Goal: Information Seeking & Learning: Check status

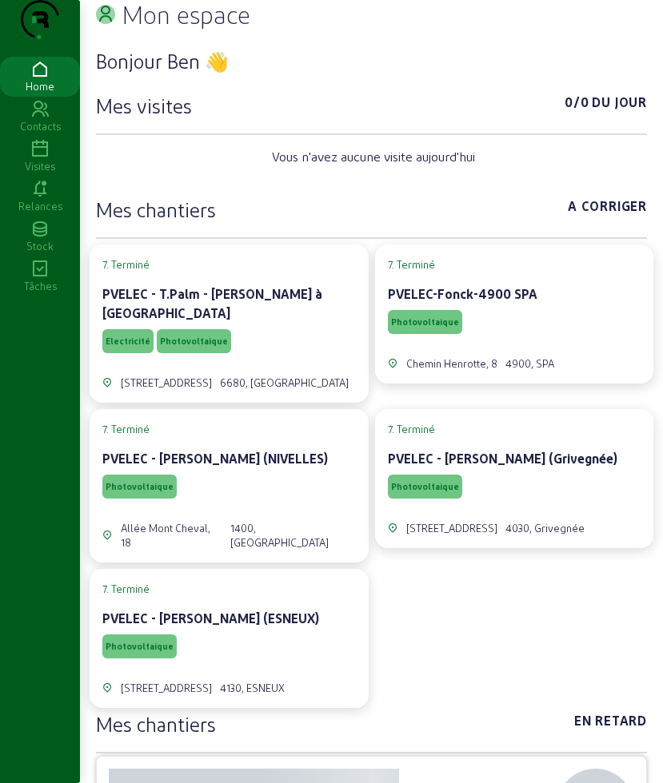
click at [56, 159] on icon at bounding box center [40, 149] width 80 height 19
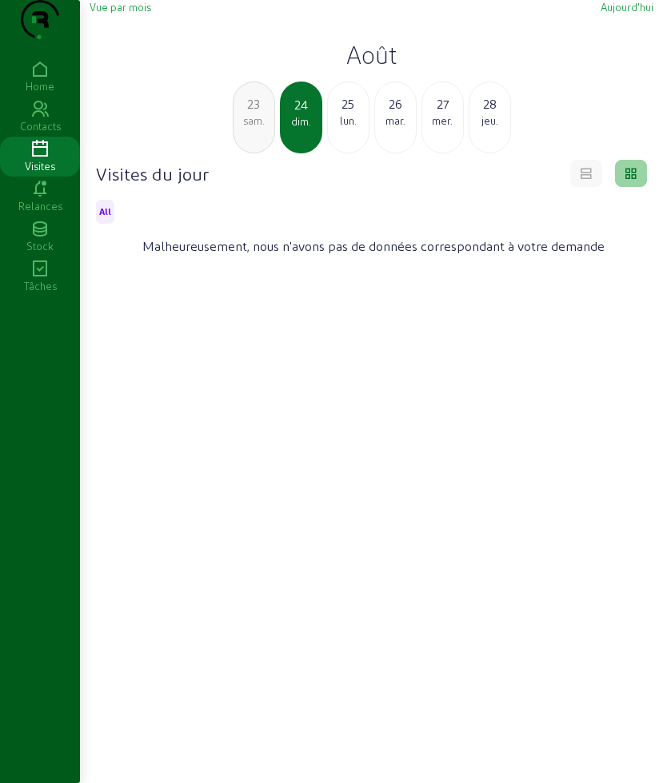
click at [335, 128] on div "lun." at bounding box center [348, 120] width 41 height 14
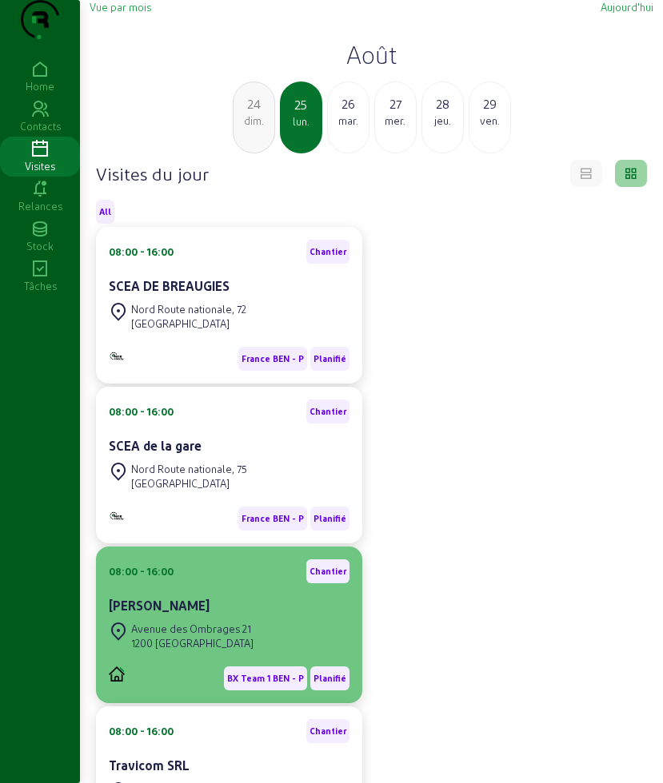
click at [232, 615] on div "[PERSON_NAME]" at bounding box center [229, 605] width 241 height 19
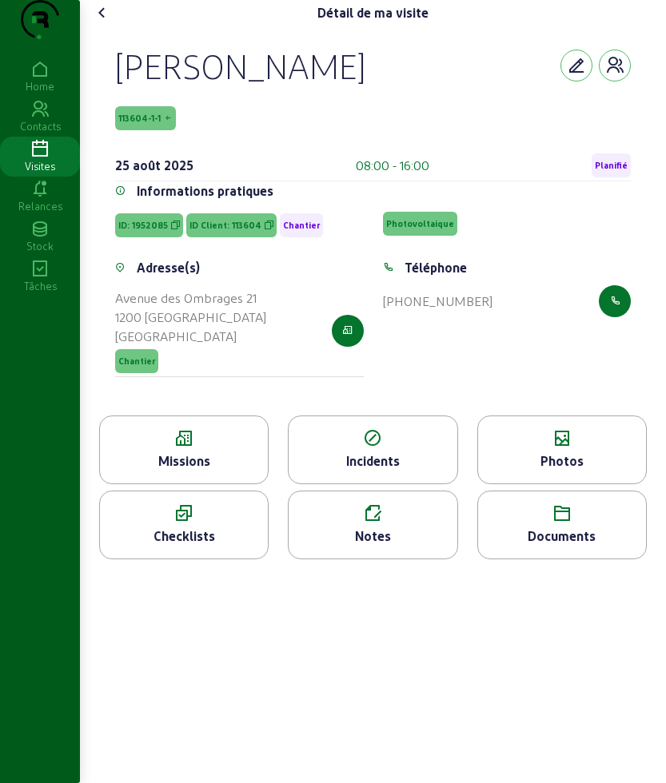
drag, startPoint x: 113, startPoint y: 95, endPoint x: 524, endPoint y: 353, distance: 485.2
click at [524, 353] on div "[PERSON_NAME] 113604-1-1 [DATE] 08:00 - 16:00 Planifié Informations pratiques I…" at bounding box center [373, 221] width 554 height 390
copy cam-empty "[PERSON_NAME] 113604-1-1 [DATE] 08:00 - 16:00 Planifié Informations pratiques I…"
click at [154, 448] on icon at bounding box center [184, 438] width 168 height 19
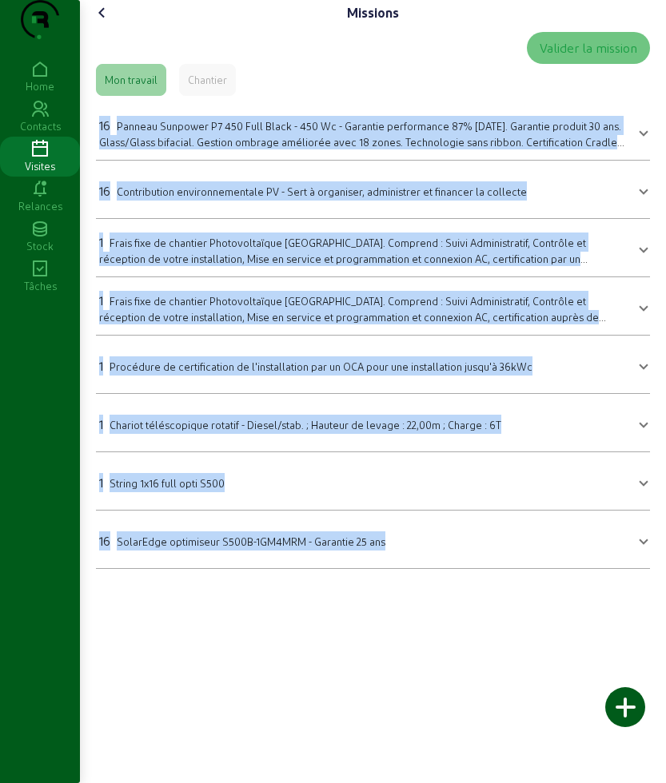
drag, startPoint x: 416, startPoint y: 561, endPoint x: 461, endPoint y: 599, distance: 59.6
click at [461, 569] on mat-accordion "16 Panneau Sunpower P7 450 Full Black - 450 Wc - Garantie performance 87% [DATE…" at bounding box center [373, 335] width 554 height 467
click at [115, 26] on cam-font-icon at bounding box center [103, 13] width 26 height 26
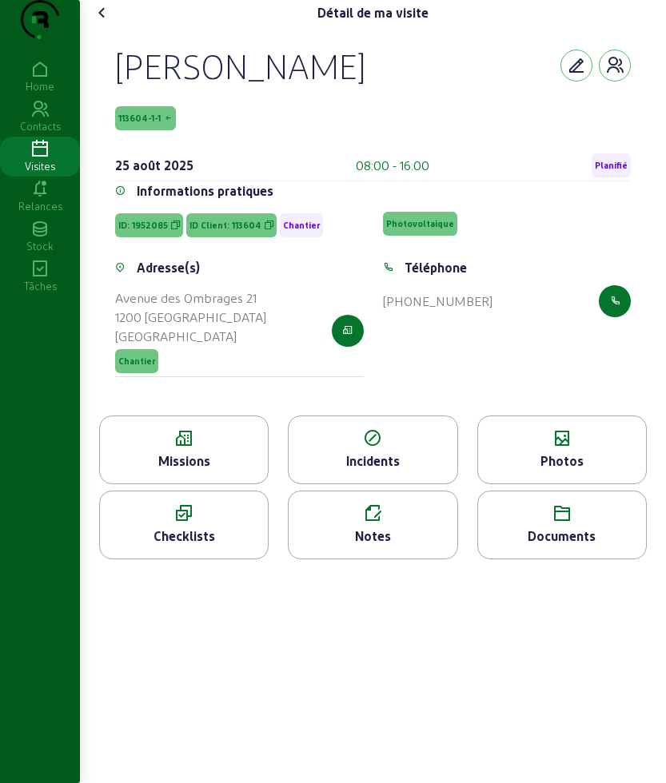
click at [584, 484] on div "Photos" at bounding box center [561, 450] width 169 height 69
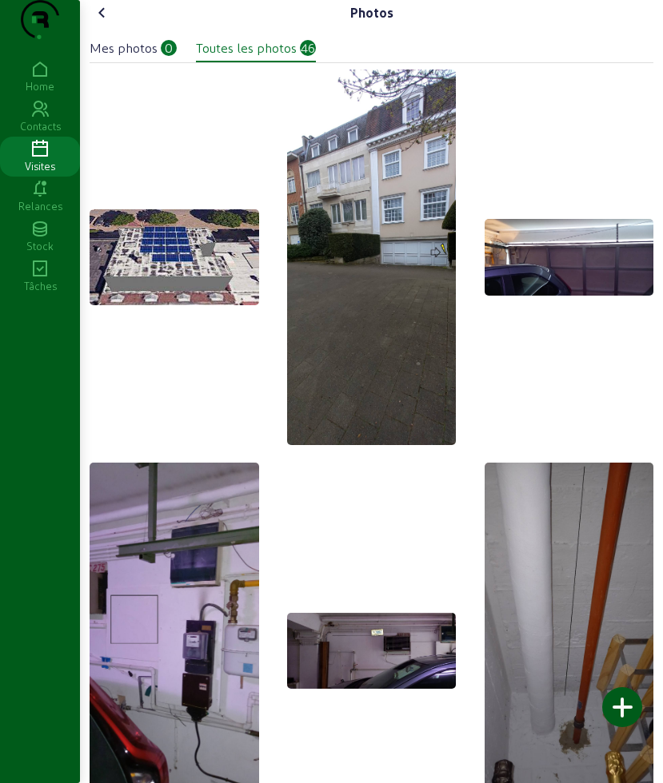
click at [108, 22] on icon at bounding box center [102, 12] width 19 height 19
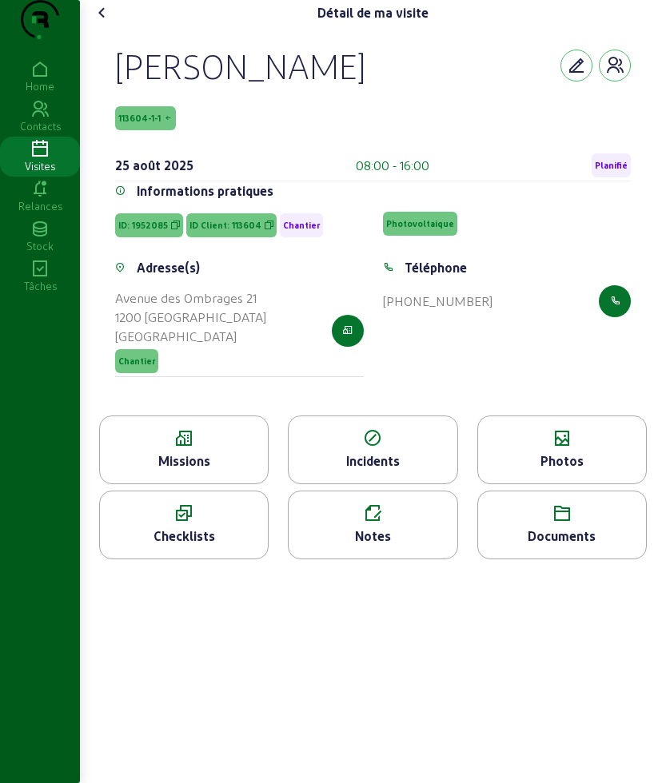
click at [567, 524] on icon at bounding box center [562, 513] width 168 height 19
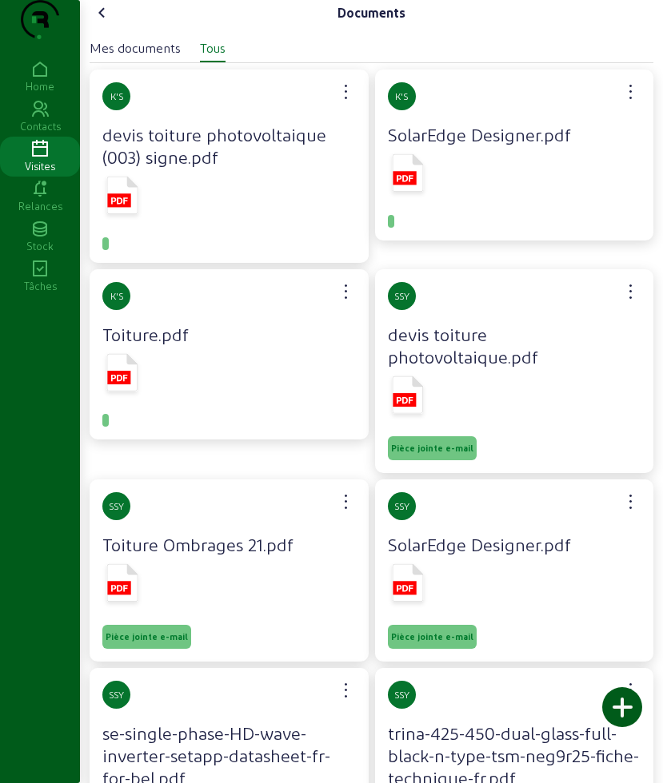
click at [132, 391] on icon at bounding box center [122, 372] width 31 height 38
click at [391, 199] on icon at bounding box center [408, 175] width 40 height 47
click at [105, 22] on icon at bounding box center [102, 12] width 19 height 19
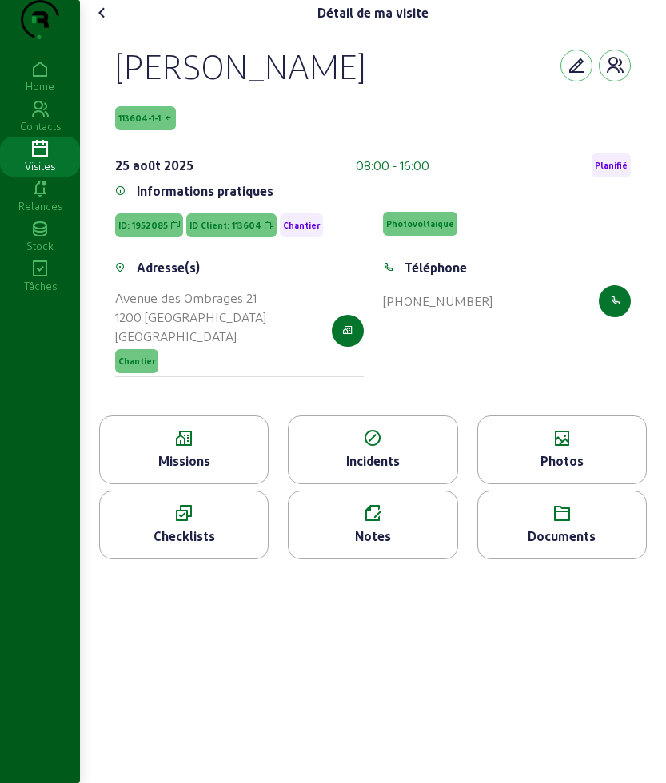
click at [118, 26] on div "Détail de ma visite" at bounding box center [373, 13] width 567 height 26
drag, startPoint x: 114, startPoint y: 40, endPoint x: 108, endPoint y: 46, distance: 8.5
click at [108, 26] on cam-font-icon at bounding box center [103, 13] width 26 height 26
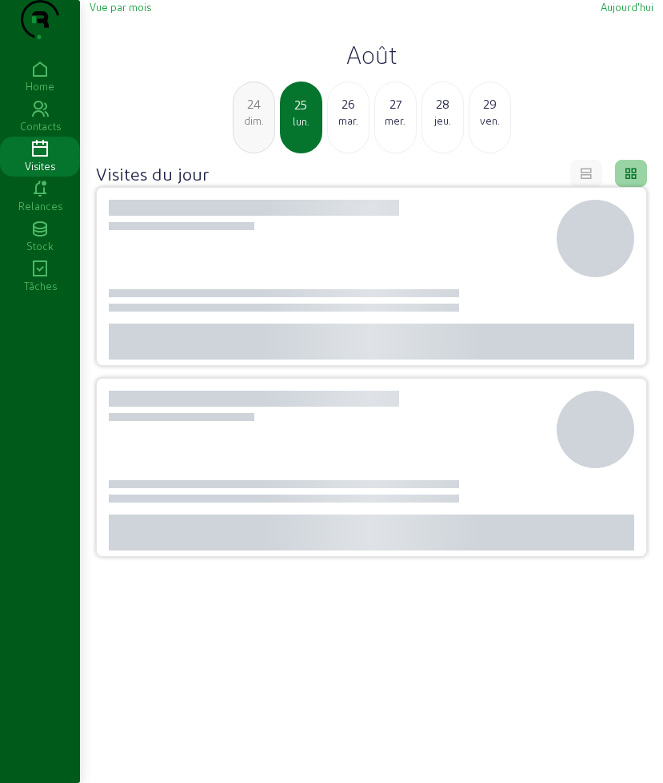
click at [108, 14] on div "Vue par mois" at bounding box center [121, 7] width 62 height 14
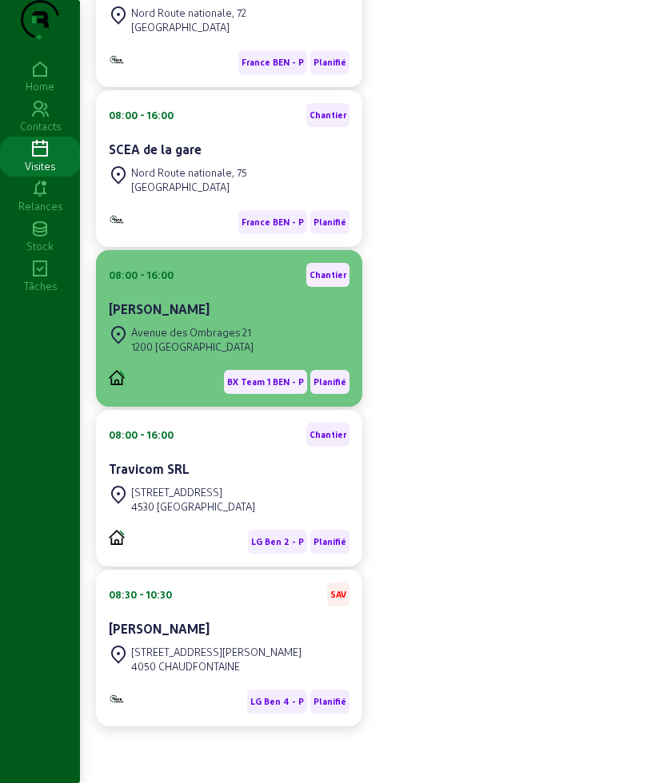
scroll to position [300, 0]
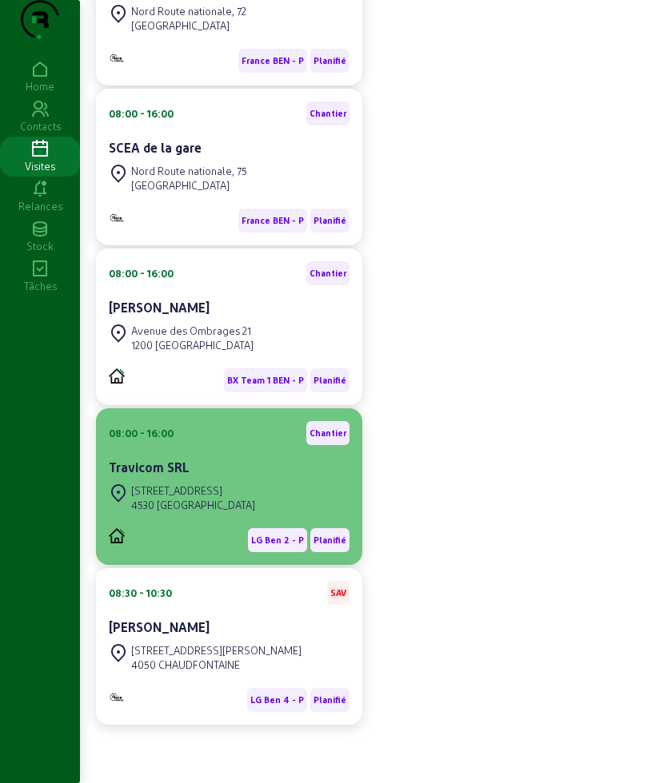
click at [230, 477] on div "Travicom SRL" at bounding box center [229, 467] width 241 height 19
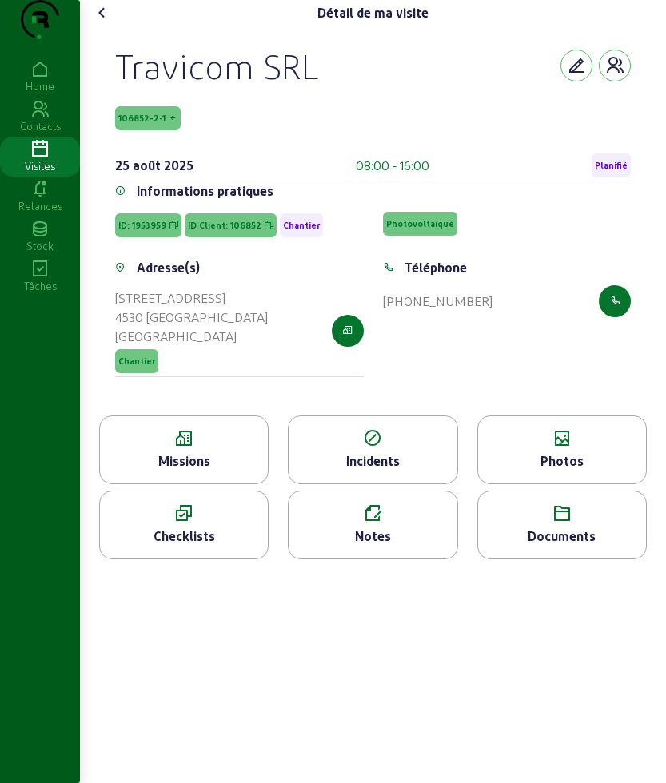
drag, startPoint x: 117, startPoint y: 88, endPoint x: 63, endPoint y: 329, distance: 247.2
click at [513, 329] on div "Travicom SRL 106852-2-1 [DATE] 08:00 - 16:00 Planifié Informations pratiques ID…" at bounding box center [373, 221] width 554 height 390
copy cam-empty "Travicom SRL 106852-2-1 [DATE] 08:00 - 16:00 Planifié Informations pratiques ID…"
click at [143, 482] on div "Missions" at bounding box center [183, 450] width 169 height 69
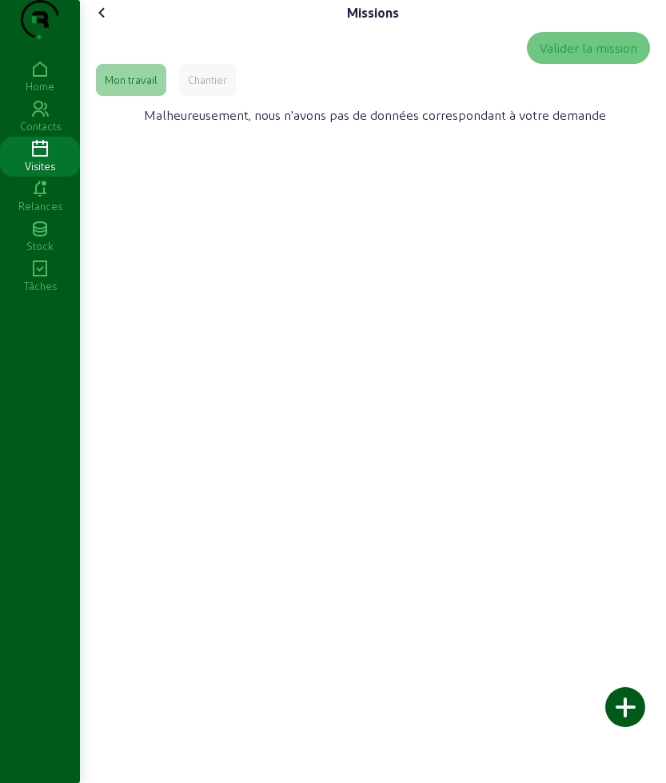
click at [215, 87] on div "Chantier" at bounding box center [207, 80] width 39 height 14
click at [141, 96] on div "Mon travail" at bounding box center [131, 80] width 70 height 32
click at [213, 87] on div "Chantier" at bounding box center [207, 80] width 39 height 14
click at [157, 87] on div "Mon travail" at bounding box center [131, 80] width 53 height 14
click at [108, 22] on icon at bounding box center [102, 12] width 19 height 19
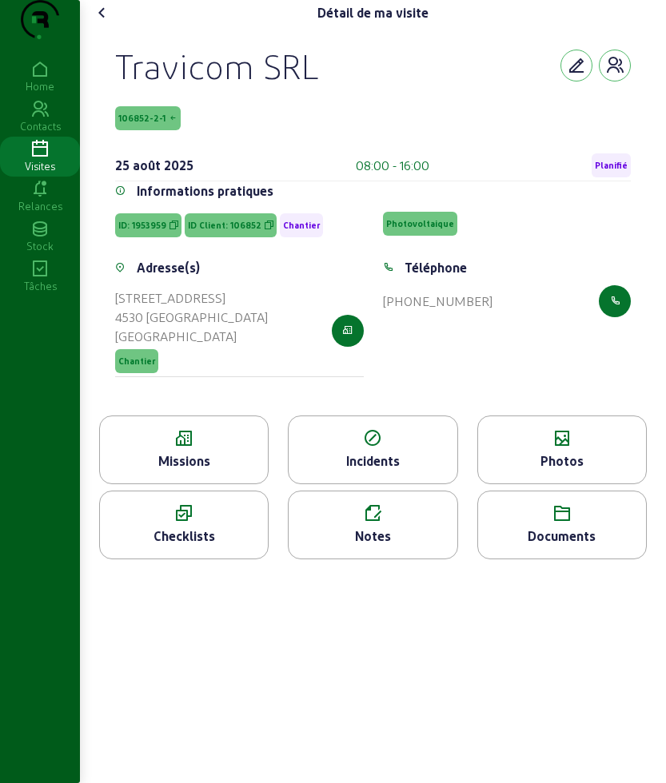
click at [551, 448] on icon at bounding box center [562, 438] width 168 height 19
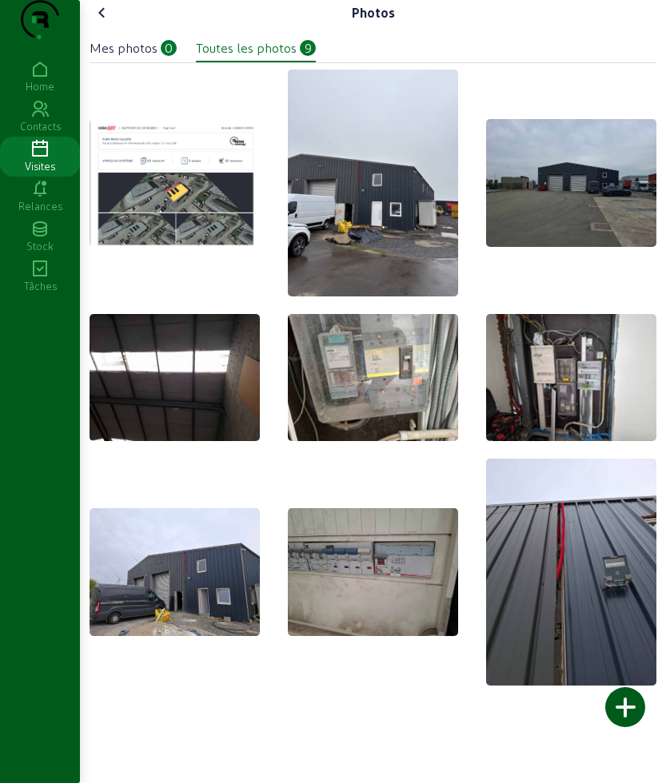
click at [90, 32] on div "Photos Mes photos 0 Toutes les photos 9" at bounding box center [373, 348] width 586 height 697
click at [100, 22] on icon at bounding box center [102, 12] width 19 height 19
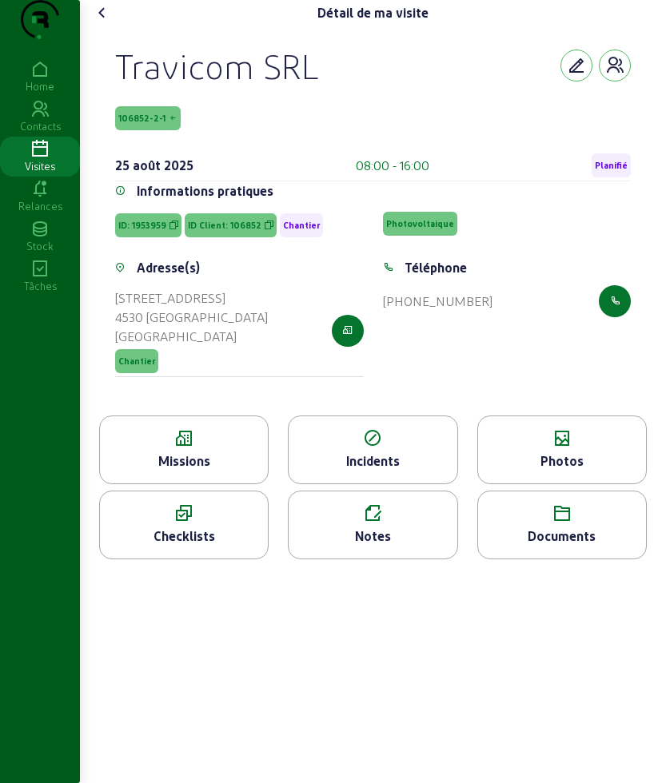
click at [593, 556] on div "Documents" at bounding box center [561, 525] width 169 height 69
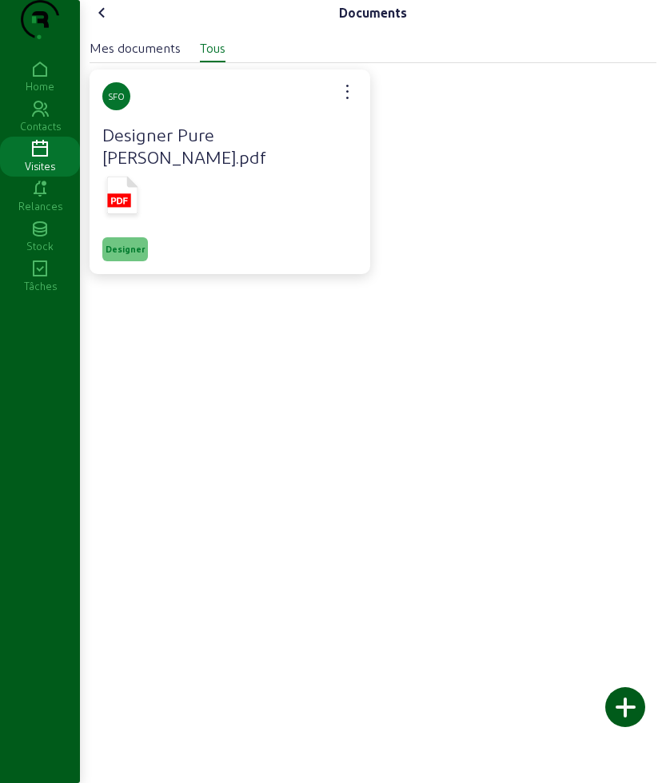
click at [131, 168] on h4 "Designer Pure [PERSON_NAME].pdf" at bounding box center [229, 145] width 255 height 45
click at [133, 202] on icon at bounding box center [122, 196] width 31 height 38
click at [440, 62] on div "Mes documents Tous" at bounding box center [373, 44] width 567 height 37
click at [103, 22] on icon at bounding box center [102, 12] width 19 height 19
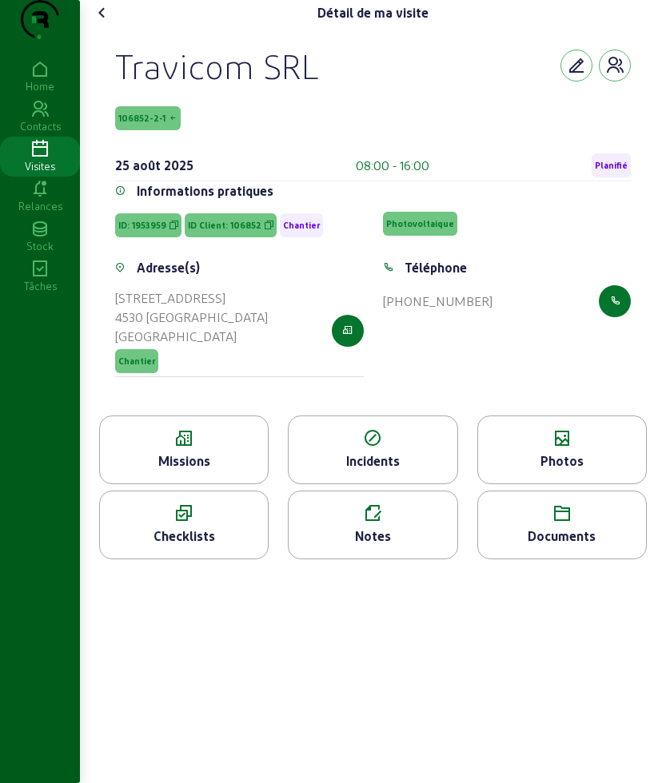
click at [103, 22] on icon at bounding box center [102, 12] width 19 height 19
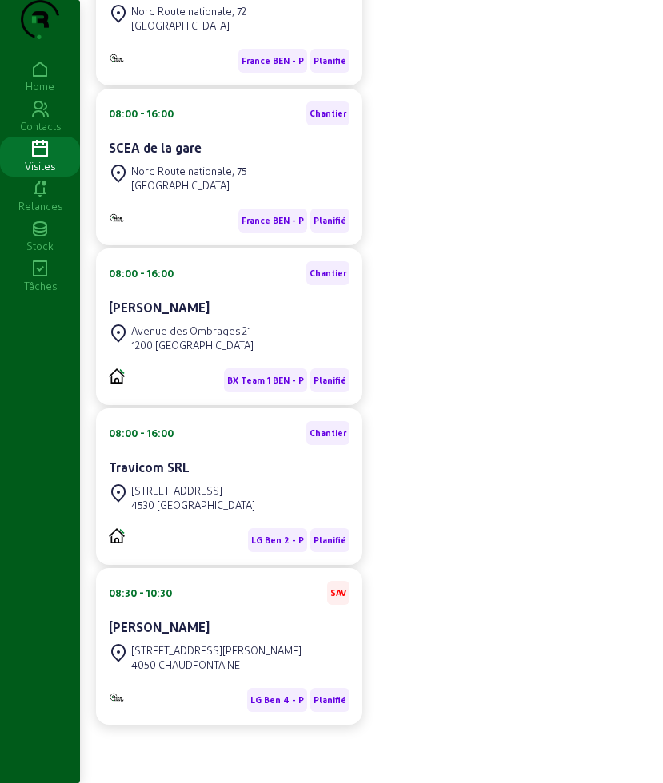
scroll to position [330, 0]
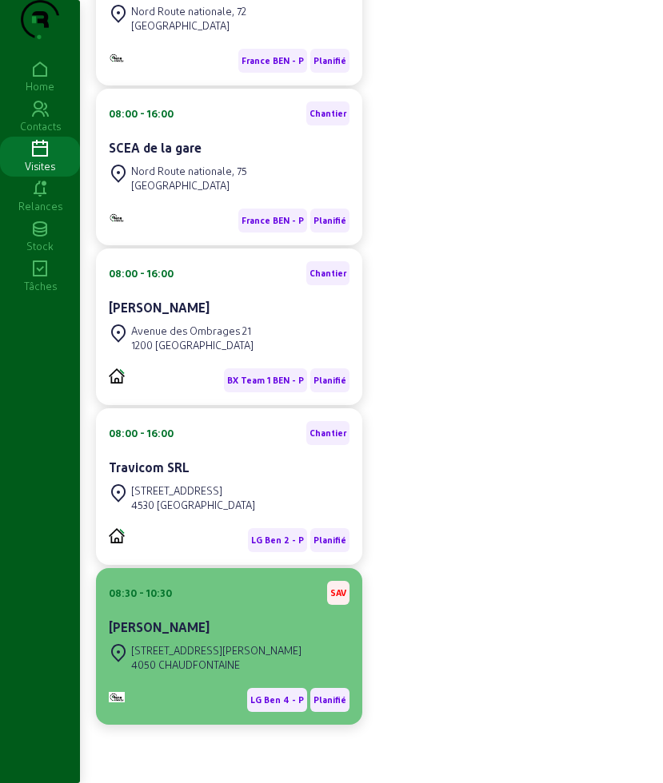
click at [271, 623] on div "[PERSON_NAME]" at bounding box center [229, 627] width 241 height 19
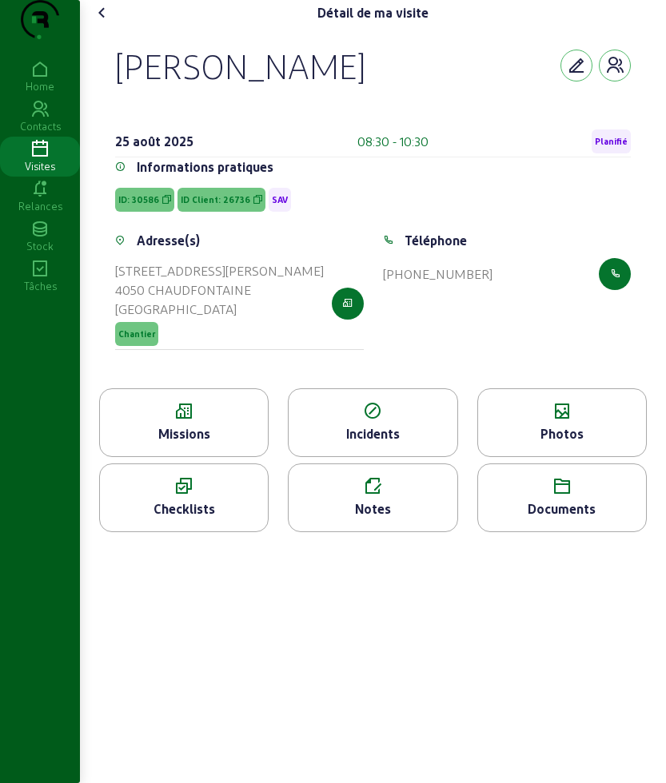
drag, startPoint x: 113, startPoint y: 90, endPoint x: 449, endPoint y: 330, distance: 413.6
click at [528, 348] on div "[PERSON_NAME] [DATE] 08:30 - 10:30 Planifié Informations pratiques ID: 30586 ID…" at bounding box center [373, 207] width 554 height 363
copy cam-empty "[PERSON_NAME] [DATE] 08:30 - 10:30 Planifié Informations pratiques ID: 30586 ID…"
click at [164, 444] on div "Missions" at bounding box center [184, 433] width 168 height 19
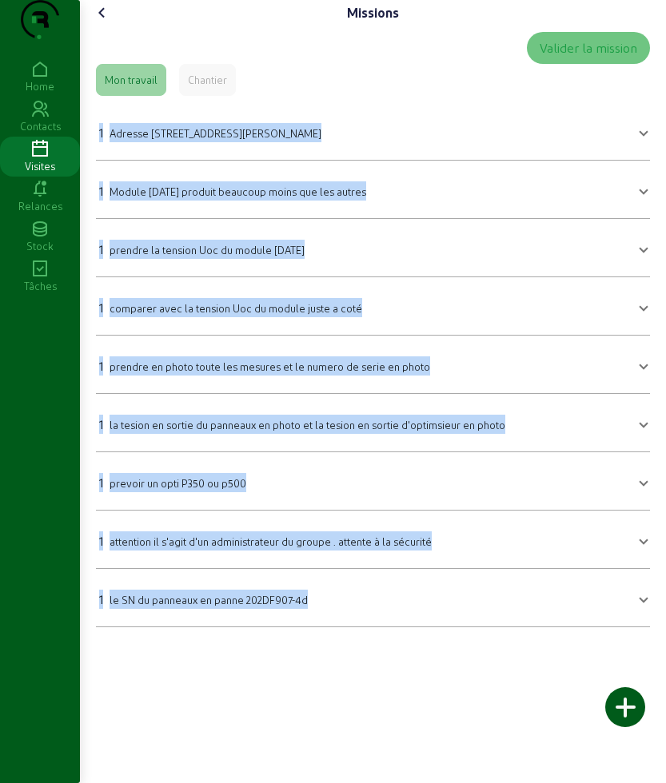
drag, startPoint x: 94, startPoint y: 151, endPoint x: 475, endPoint y: 704, distance: 671.3
click at [475, 704] on div "Missions Valider la mission Mon travail Chantier 1 Adresse [STREET_ADDRESS][PER…" at bounding box center [373, 391] width 586 height 783
copy mat-accordion "9 Loremip Dol Sitamet Conse, 07 0905 ADIPISCINGELI Seddoei Tem Incidid Utlab, 0…"
drag, startPoint x: 217, startPoint y: 705, endPoint x: 192, endPoint y: 668, distance: 44.8
click at [215, 706] on div "Missions Valider la mission Mon travail Chantier 1 Adresse [STREET_ADDRESS][PER…" at bounding box center [373, 391] width 586 height 783
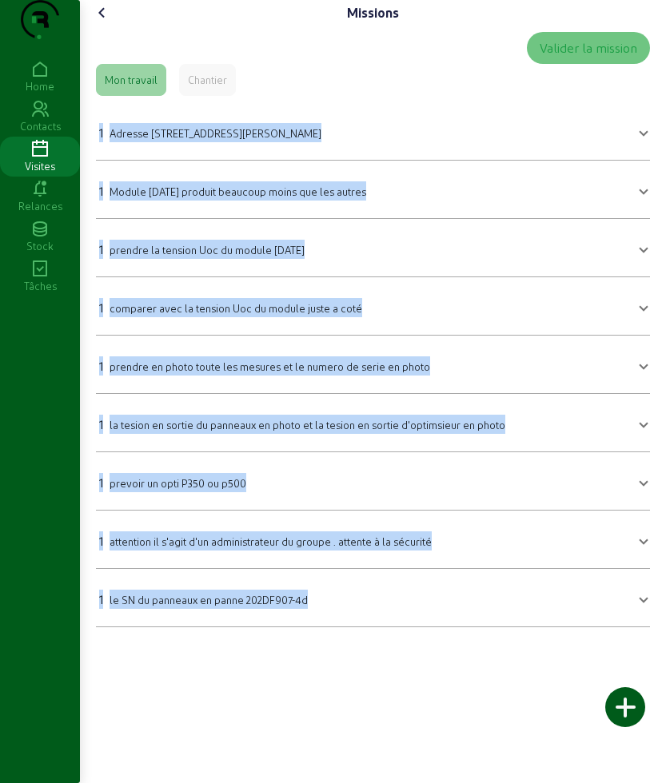
click at [96, 572] on div "Valider la mission Mon travail Chantier 1 Adresse [STREET_ADDRESS][PERSON_NAME]…" at bounding box center [373, 330] width 567 height 608
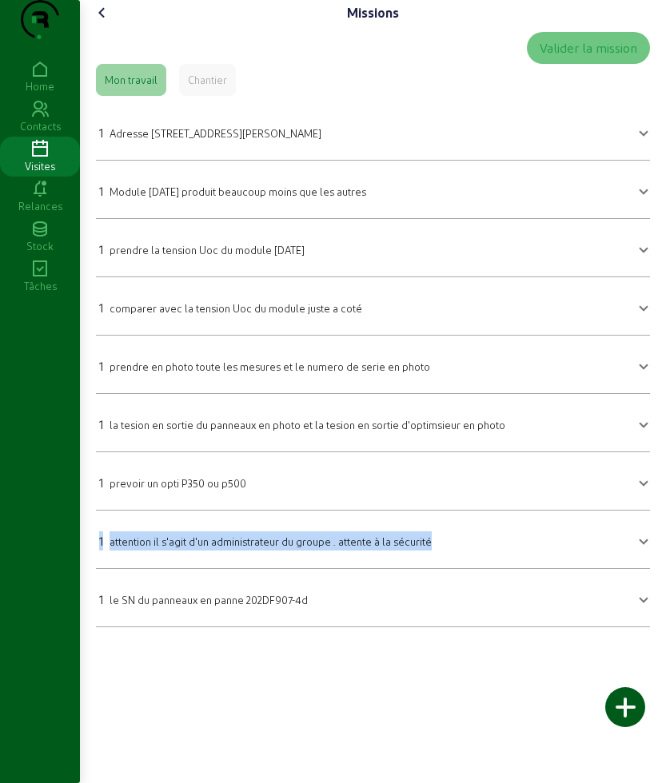
drag, startPoint x: 94, startPoint y: 572, endPoint x: 453, endPoint y: 568, distance: 358.9
click at [453, 568] on div "Valider la mission Mon travail Chantier 1 Adresse [STREET_ADDRESS][PERSON_NAME]…" at bounding box center [373, 330] width 567 height 608
drag, startPoint x: 102, startPoint y: 36, endPoint x: 96, endPoint y: 104, distance: 68.2
click at [102, 22] on icon at bounding box center [102, 12] width 19 height 19
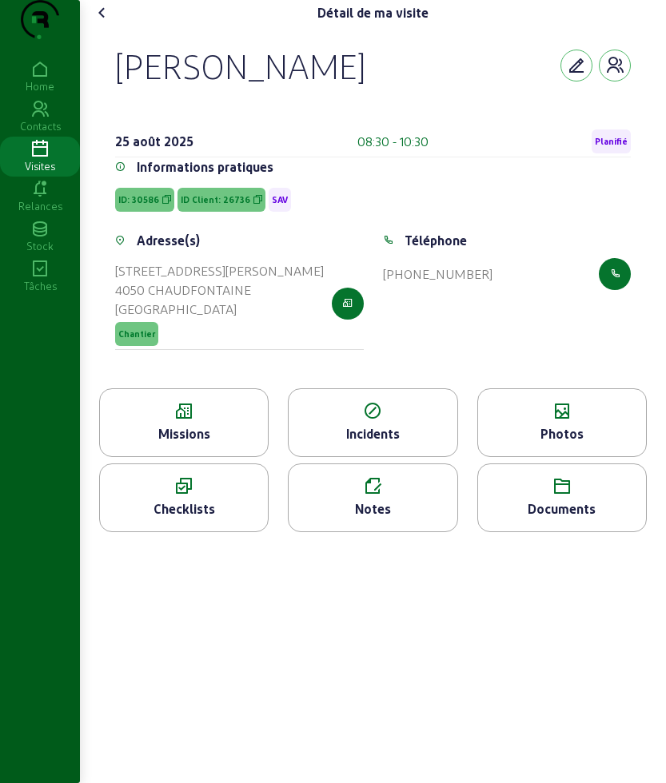
click at [537, 444] on div "Photos" at bounding box center [562, 433] width 168 height 19
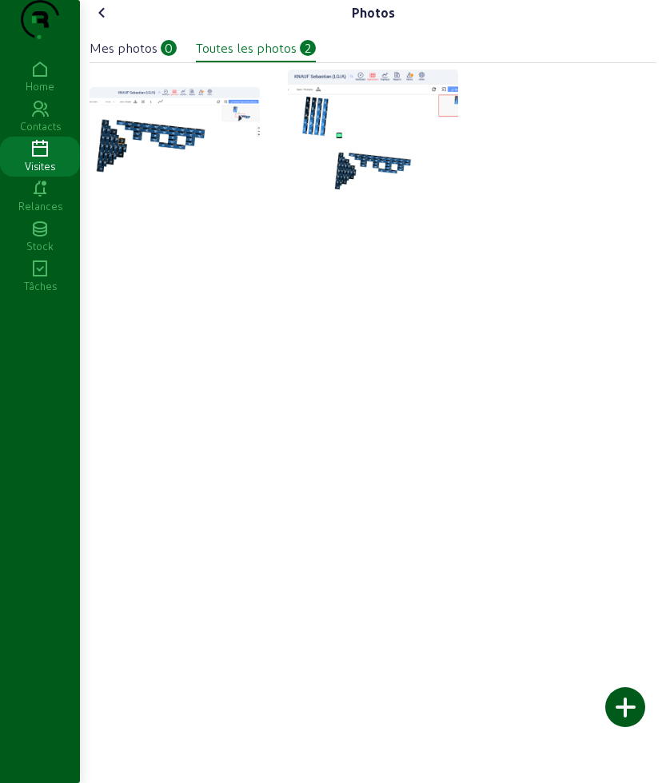
click at [95, 26] on cam-font-icon at bounding box center [103, 13] width 26 height 26
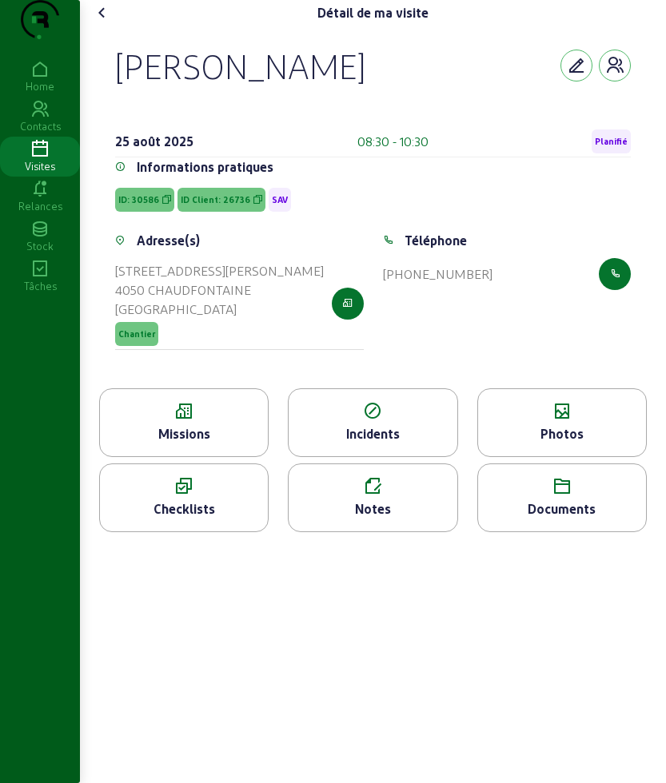
click at [549, 519] on div "Documents" at bounding box center [562, 509] width 168 height 19
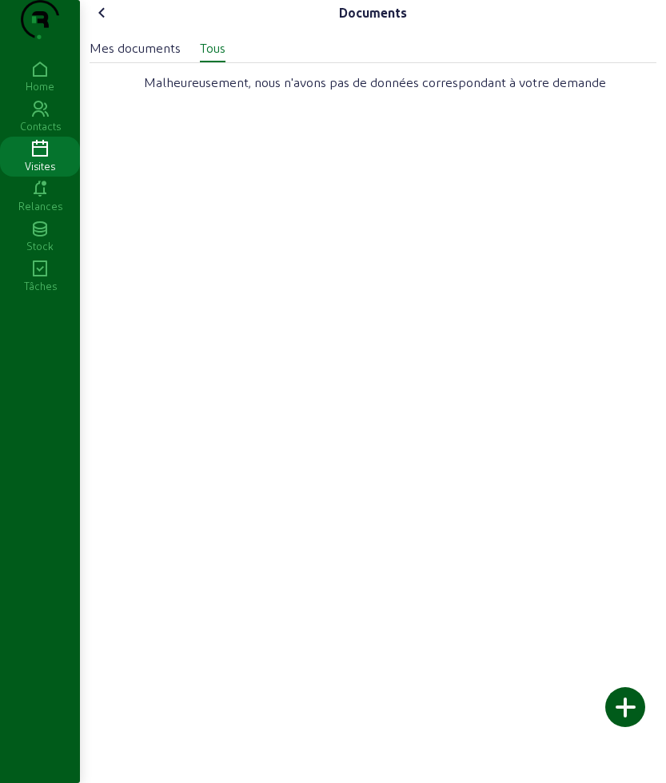
click at [111, 22] on icon at bounding box center [102, 12] width 19 height 19
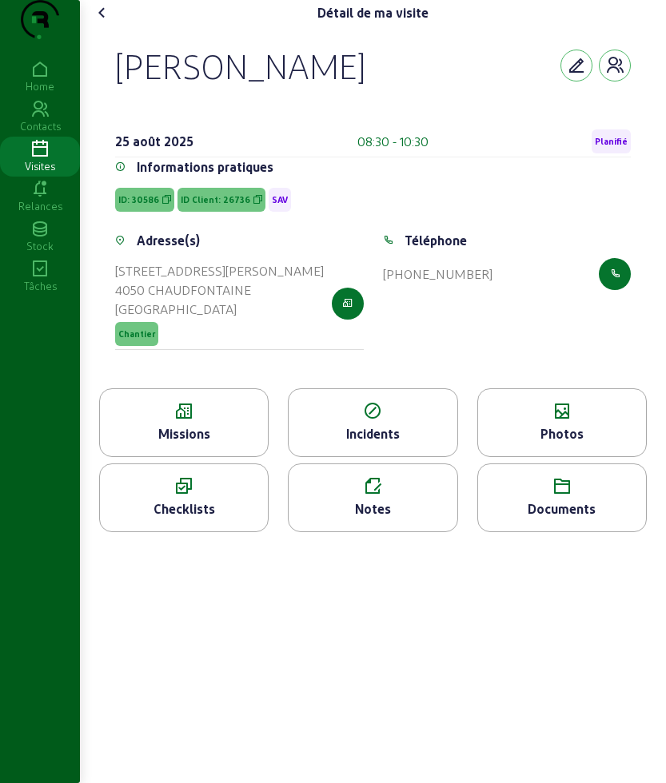
click at [109, 22] on icon at bounding box center [102, 12] width 19 height 19
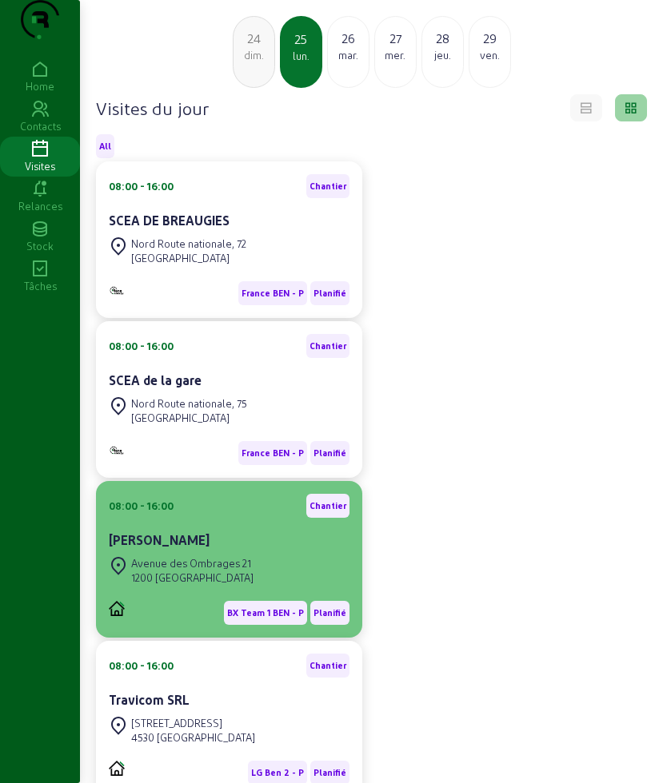
scroll to position [100, 0]
